Goal: Task Accomplishment & Management: Use online tool/utility

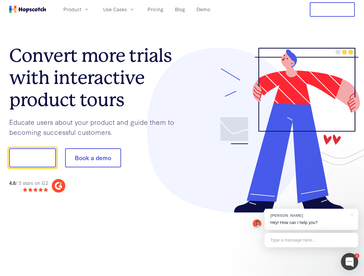
click at [182, 138] on div at bounding box center [268, 130] width 173 height 165
click at [81, 9] on span "Product" at bounding box center [72, 9] width 18 height 7
click at [127, 9] on span "Use Cases" at bounding box center [115, 9] width 24 height 7
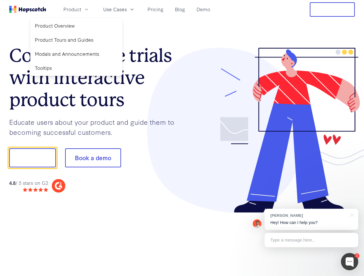
click at [332, 9] on button "Free Trial" at bounding box center [331, 9] width 45 height 14
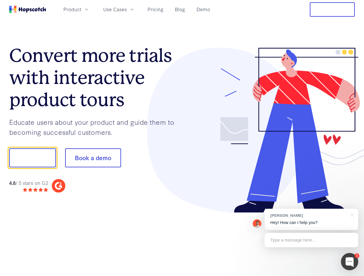
click at [32, 158] on button "Show me!" at bounding box center [32, 158] width 47 height 19
click at [93, 158] on button "Book a demo" at bounding box center [93, 158] width 56 height 19
click at [349, 262] on div at bounding box center [348, 261] width 17 height 17
click at [311, 220] on div "[PERSON_NAME] Hey! How can I help you?" at bounding box center [311, 219] width 94 height 21
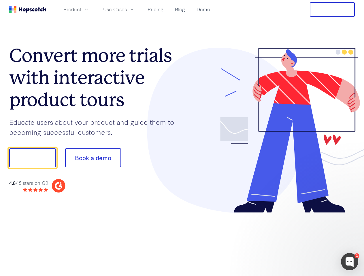
click at [351, 215] on div at bounding box center [304, 157] width 108 height 192
click at [311, 240] on div at bounding box center [304, 195] width 108 height 115
